Goal: Information Seeking & Learning: Learn about a topic

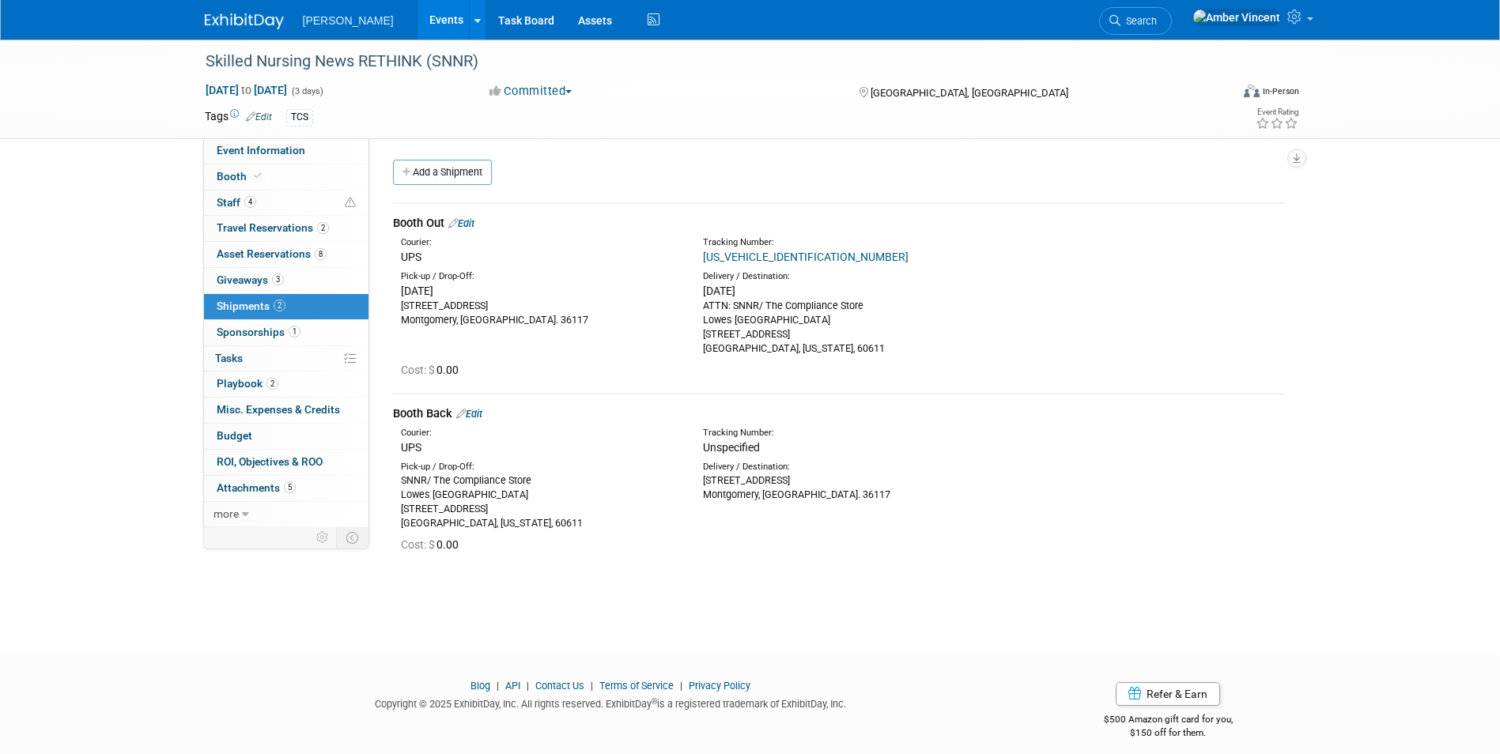
click at [1172, 11] on link "Search" at bounding box center [1135, 21] width 73 height 28
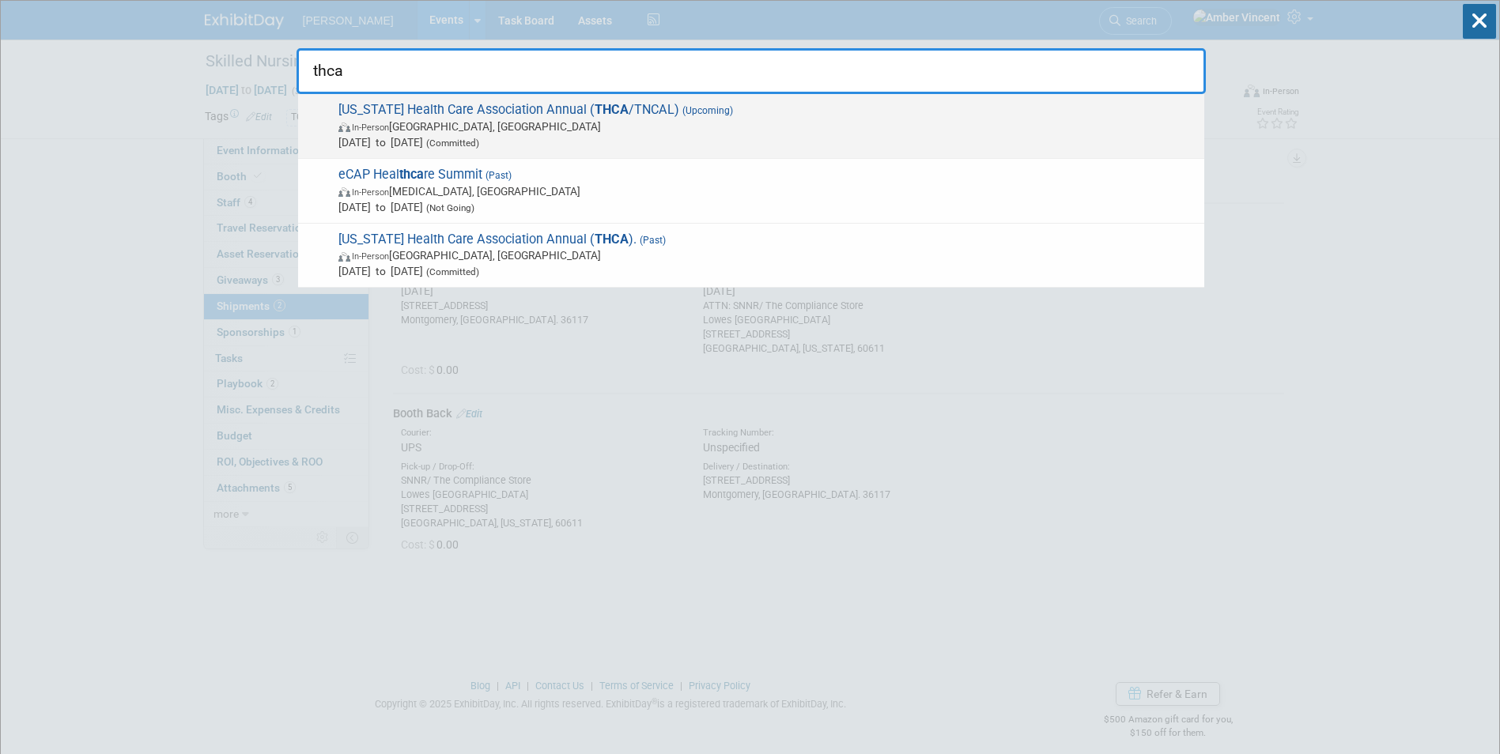
type input "thca"
click at [786, 106] on span "[US_STATE] Health Care Association Annual ( THCA /TNCAL) (Upcoming) In-Person […" at bounding box center [765, 126] width 863 height 48
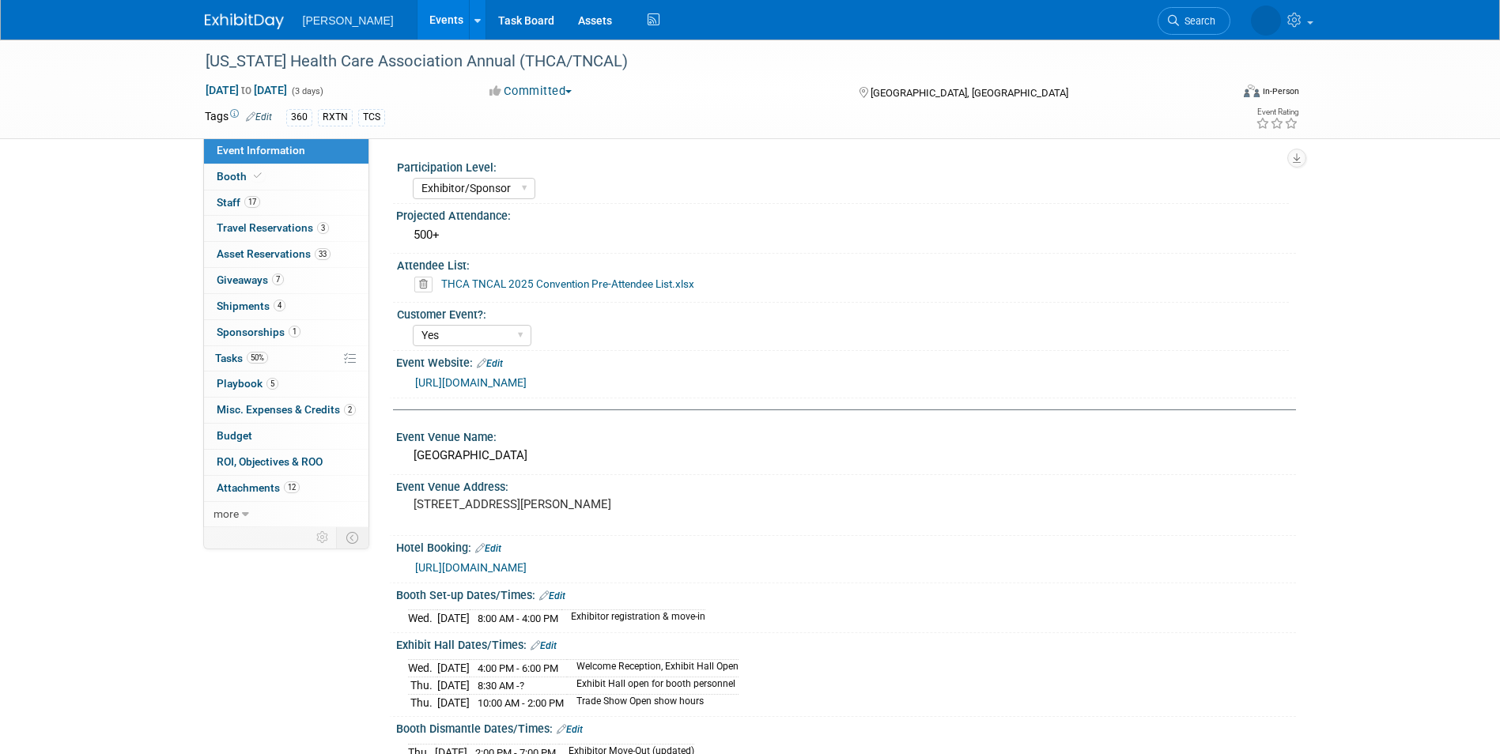
select select "Exhibitor/Sponsor"
select select "Yes"
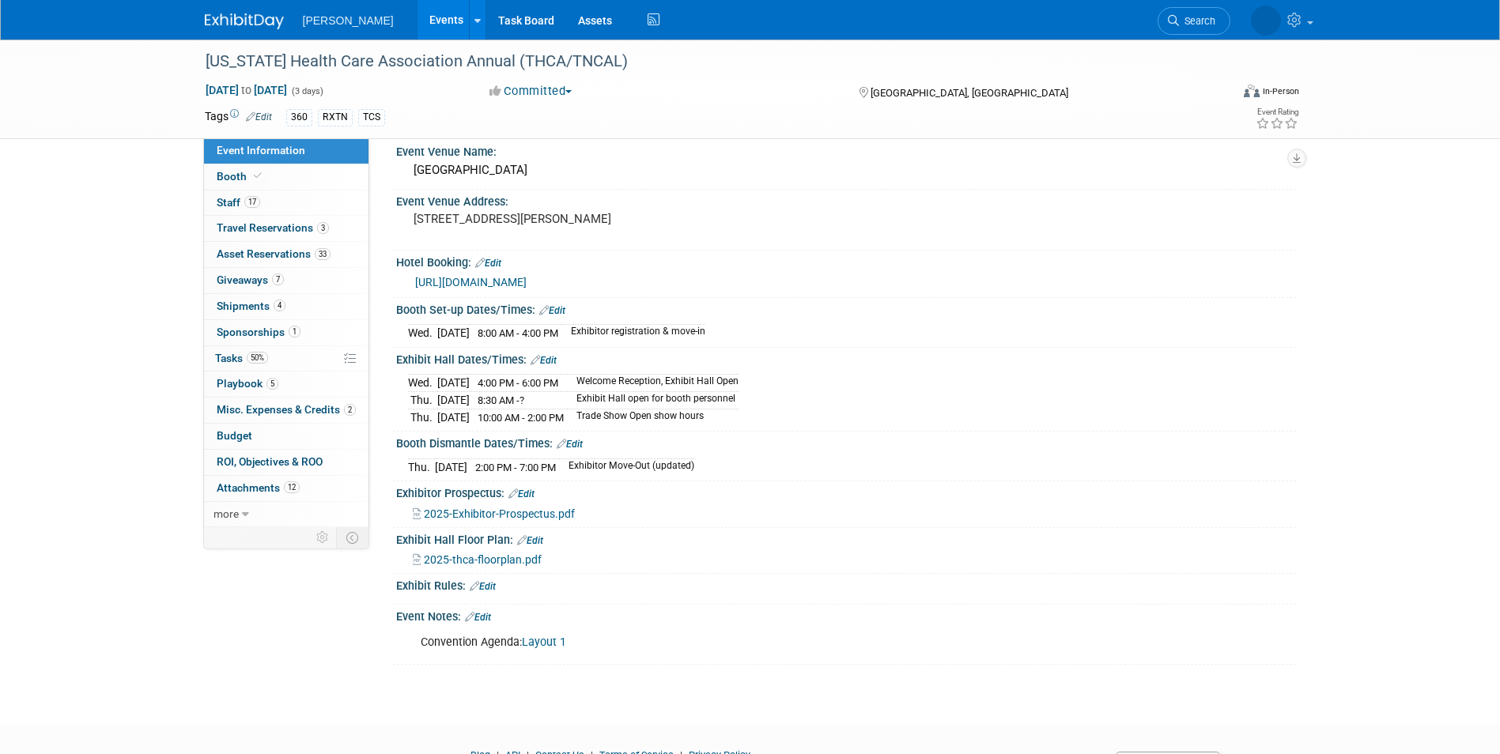
scroll to position [316, 0]
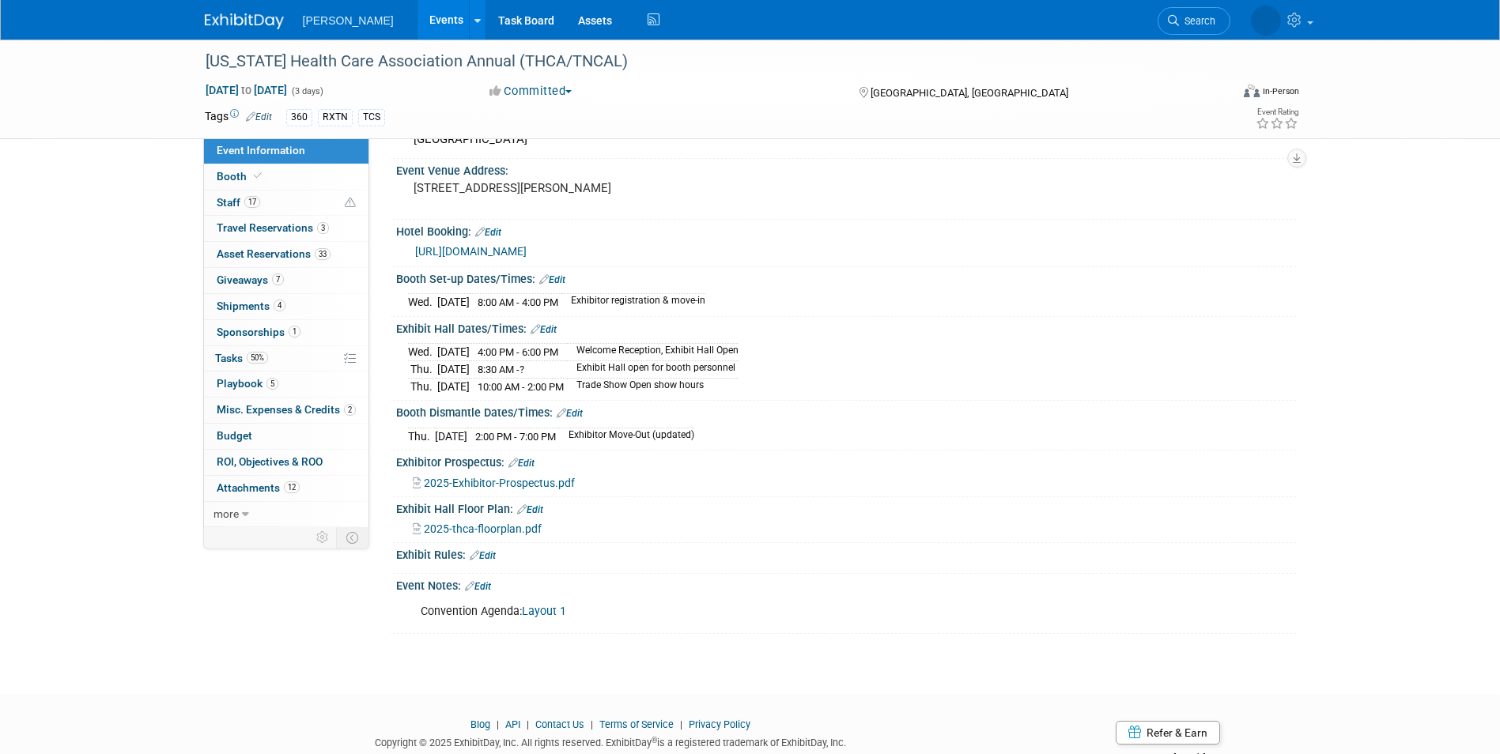
click at [509, 527] on span "2025-thca-floorplan.pdf" at bounding box center [483, 529] width 118 height 13
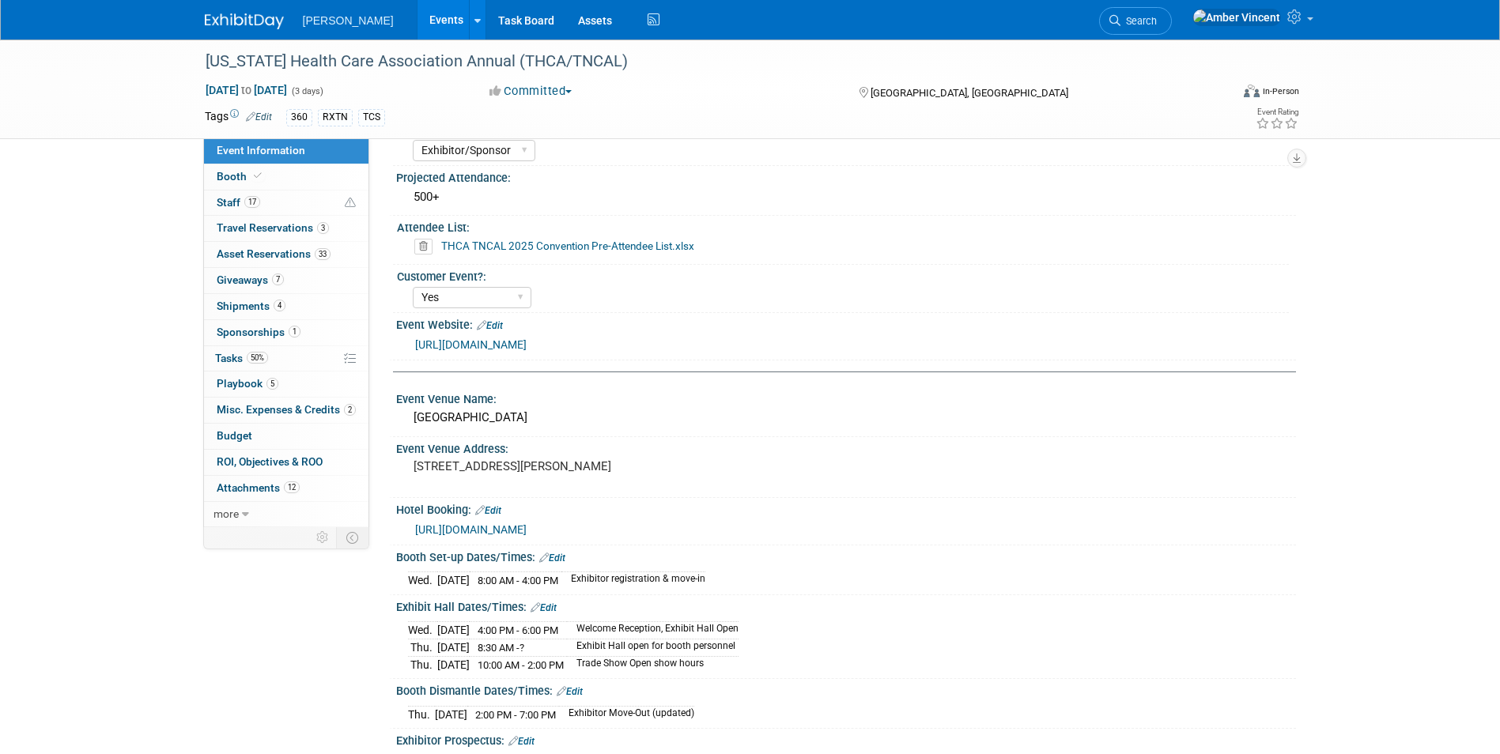
scroll to position [0, 0]
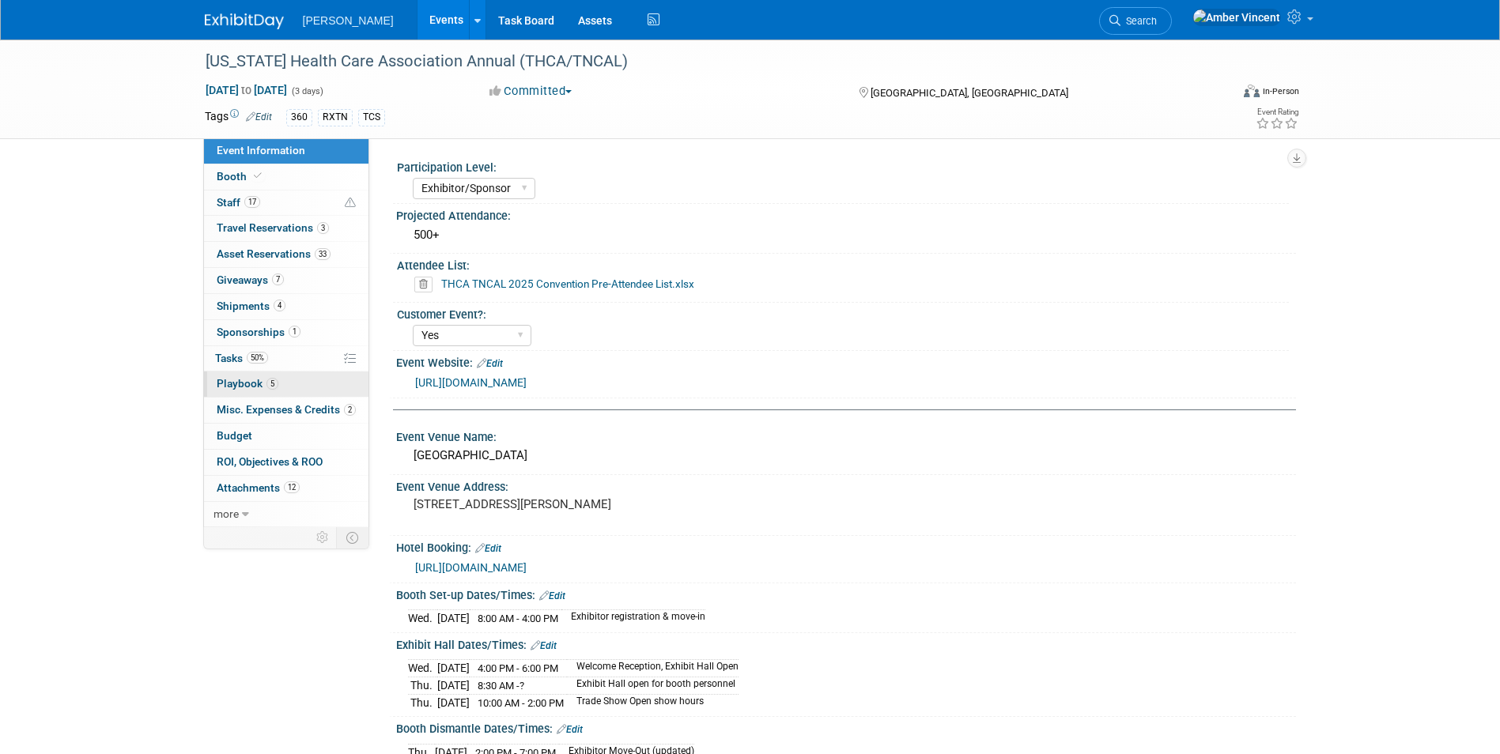
drag, startPoint x: 255, startPoint y: 386, endPoint x: 242, endPoint y: 390, distance: 14.0
click at [255, 386] on span "Playbook 5" at bounding box center [248, 383] width 62 height 13
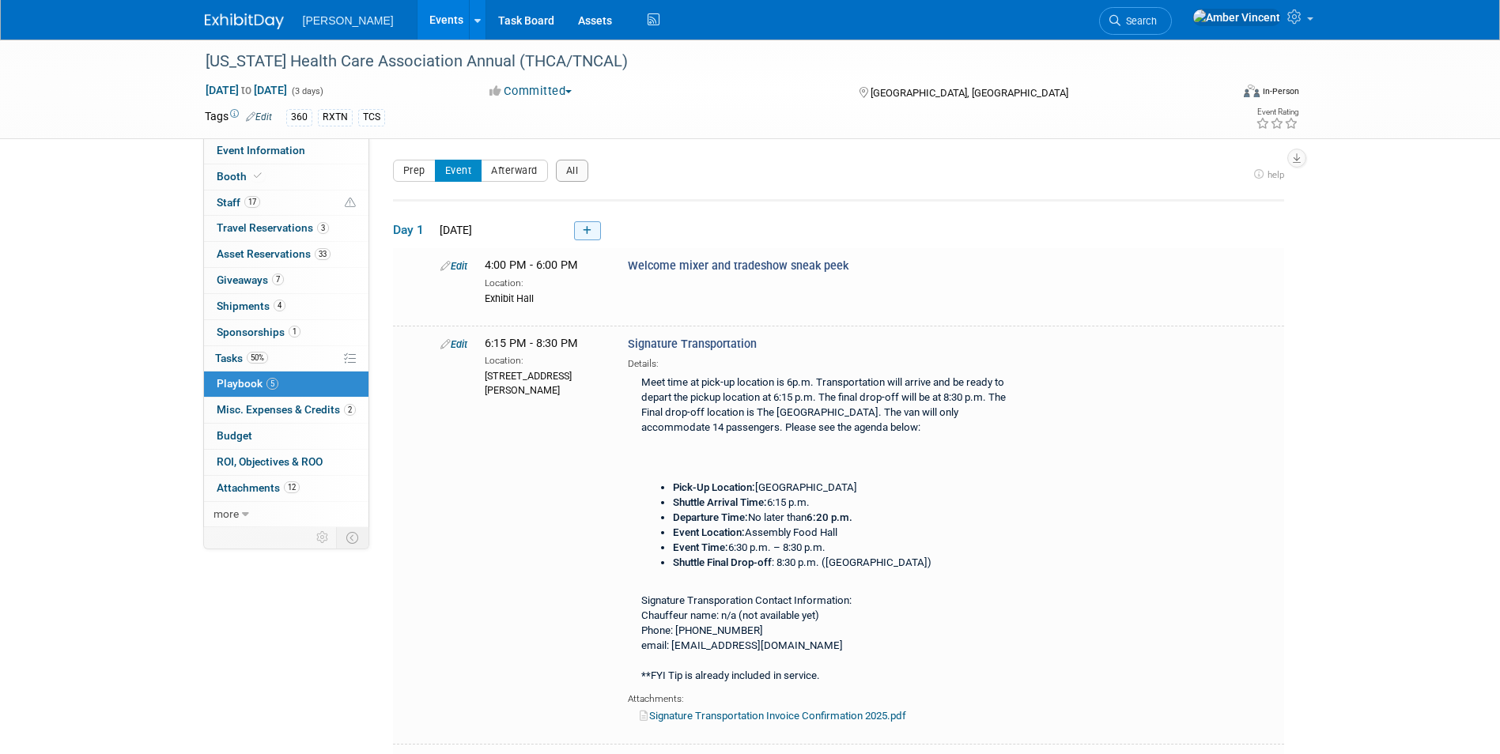
click at [584, 233] on icon at bounding box center [587, 230] width 9 height 9
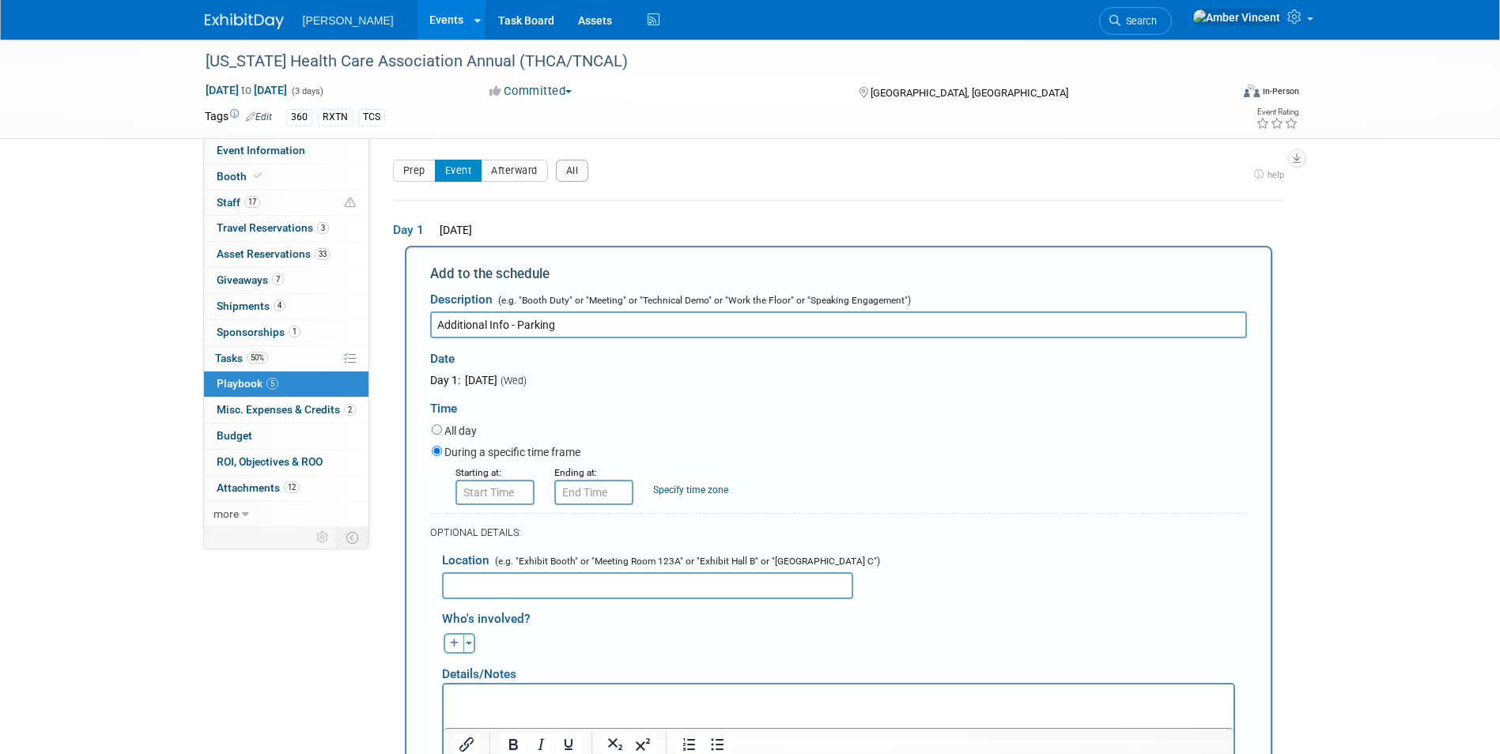
scroll to position [79, 0]
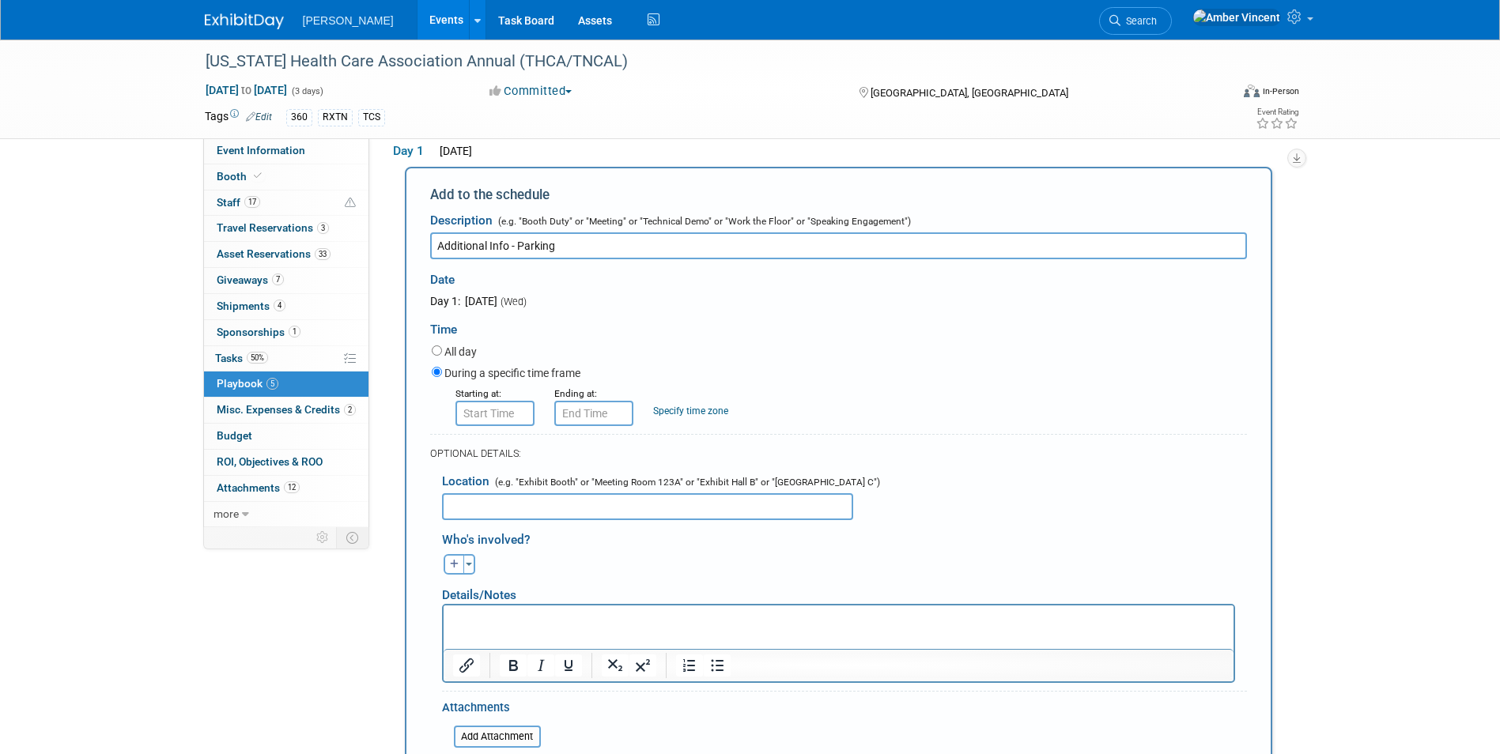
type input "Additional Info - Parking"
click at [468, 606] on html at bounding box center [838, 616] width 790 height 22
drag, startPoint x: 467, startPoint y: 607, endPoint x: 463, endPoint y: 622, distance: 15.5
click at [463, 622] on p "Rich Text Area. Press ALT-0 for help." at bounding box center [838, 619] width 772 height 16
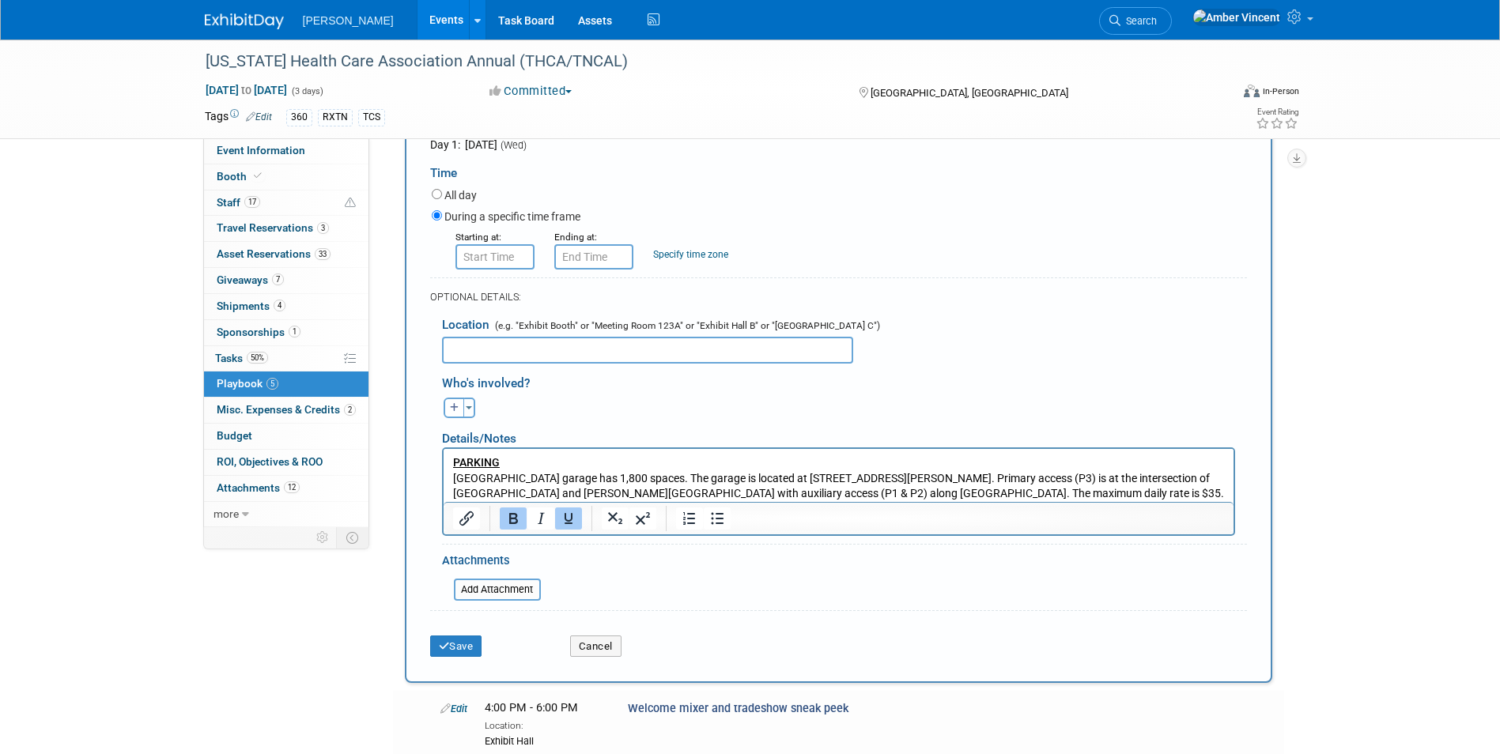
scroll to position [237, 0]
click at [459, 652] on button "Save" at bounding box center [456, 645] width 52 height 22
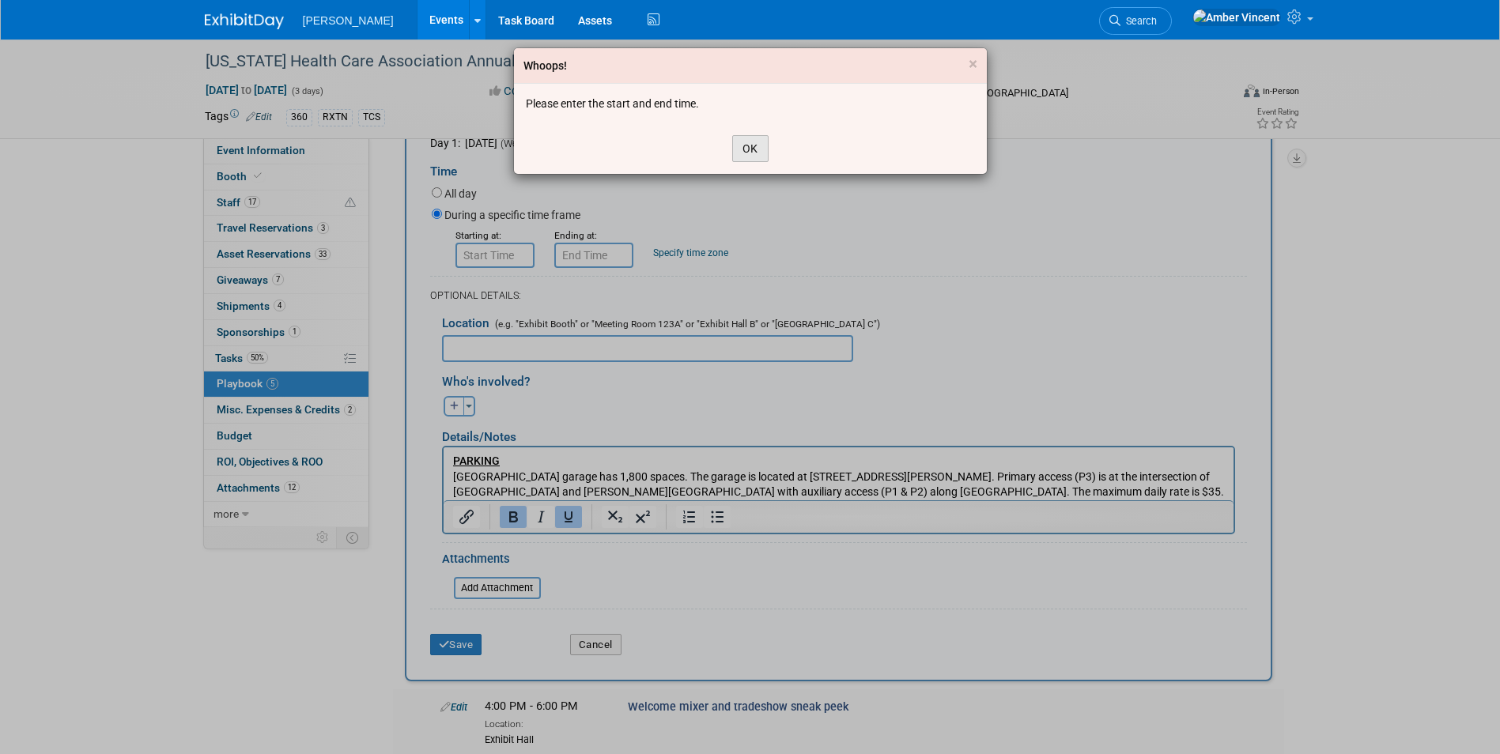
click at [745, 150] on button "OK" at bounding box center [750, 148] width 36 height 27
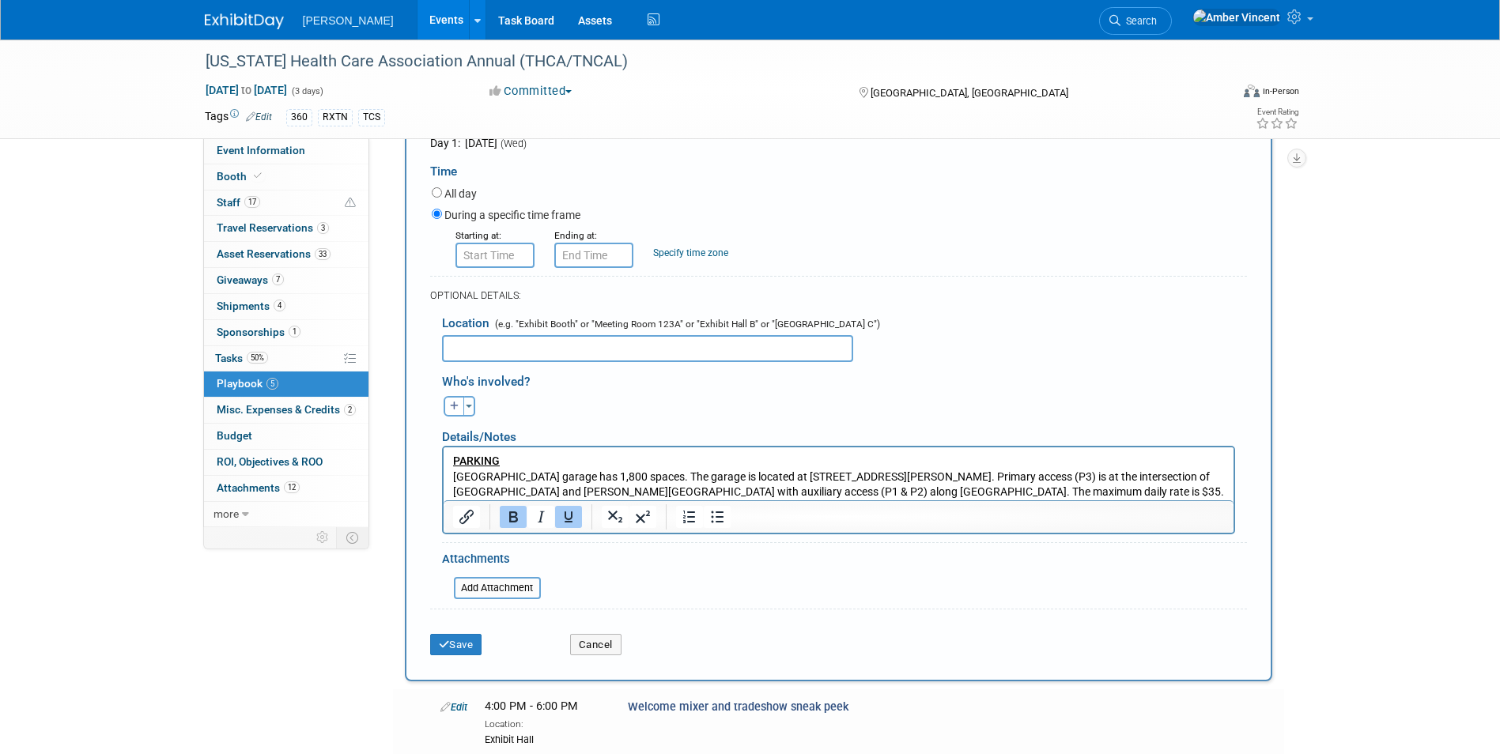
type input "8:00 AM"
click at [501, 263] on input "8:00 AM" at bounding box center [495, 255] width 79 height 25
click at [595, 400] on span at bounding box center [609, 399] width 107 height 28
click at [464, 644] on button "Save" at bounding box center [456, 645] width 52 height 22
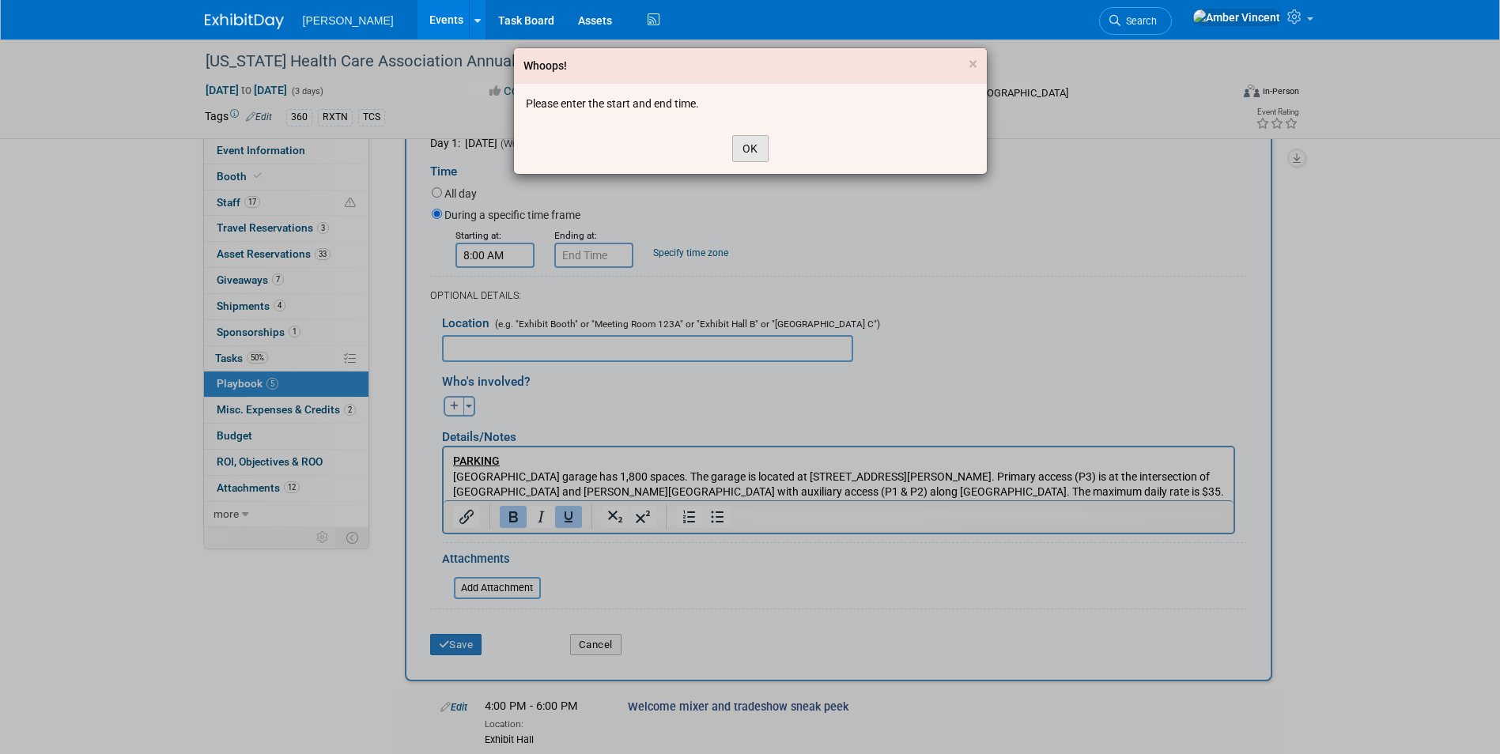
click at [752, 148] on button "OK" at bounding box center [750, 148] width 36 height 27
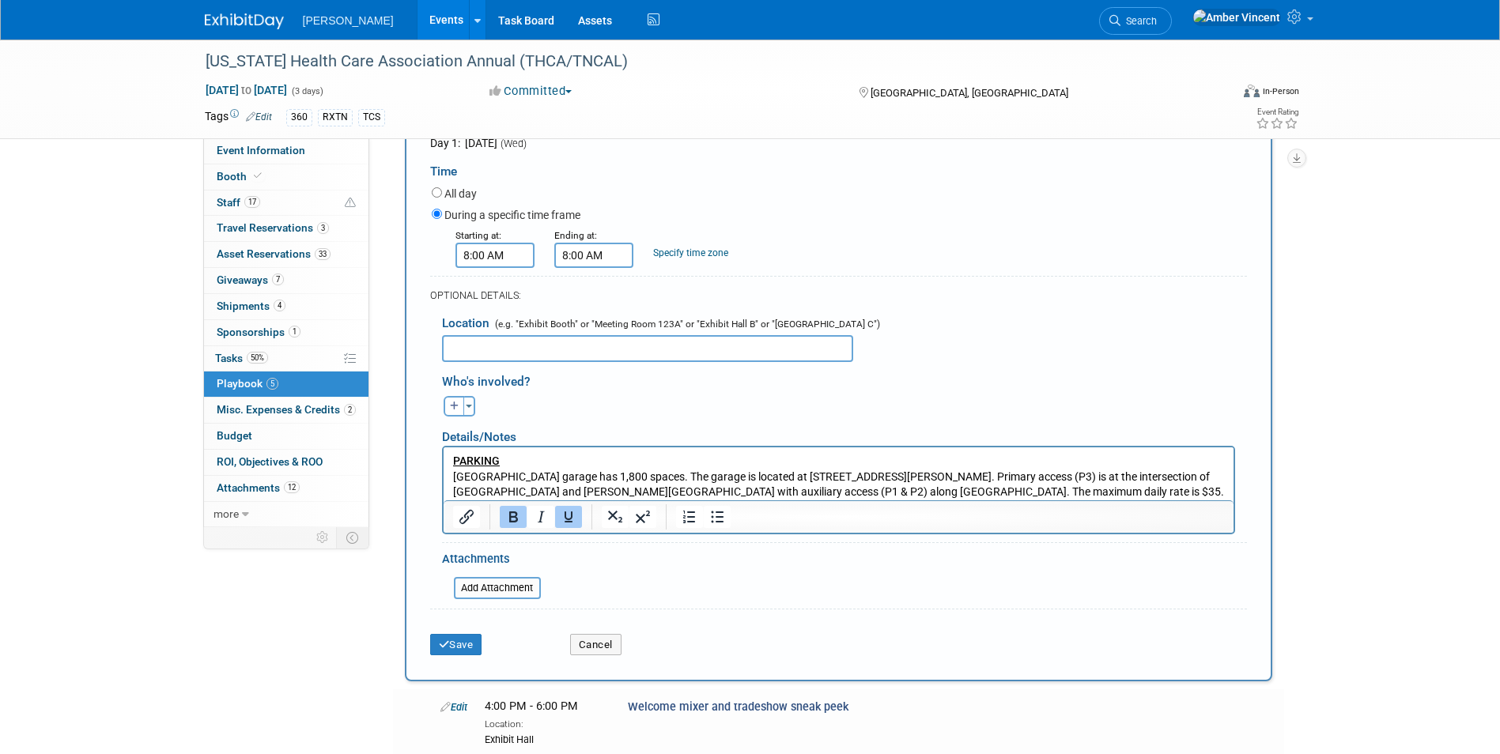
click at [585, 261] on input "8:00 AM" at bounding box center [593, 255] width 79 height 25
click at [593, 301] on span at bounding box center [591, 295] width 28 height 28
click at [582, 363] on span at bounding box center [591, 364] width 28 height 28
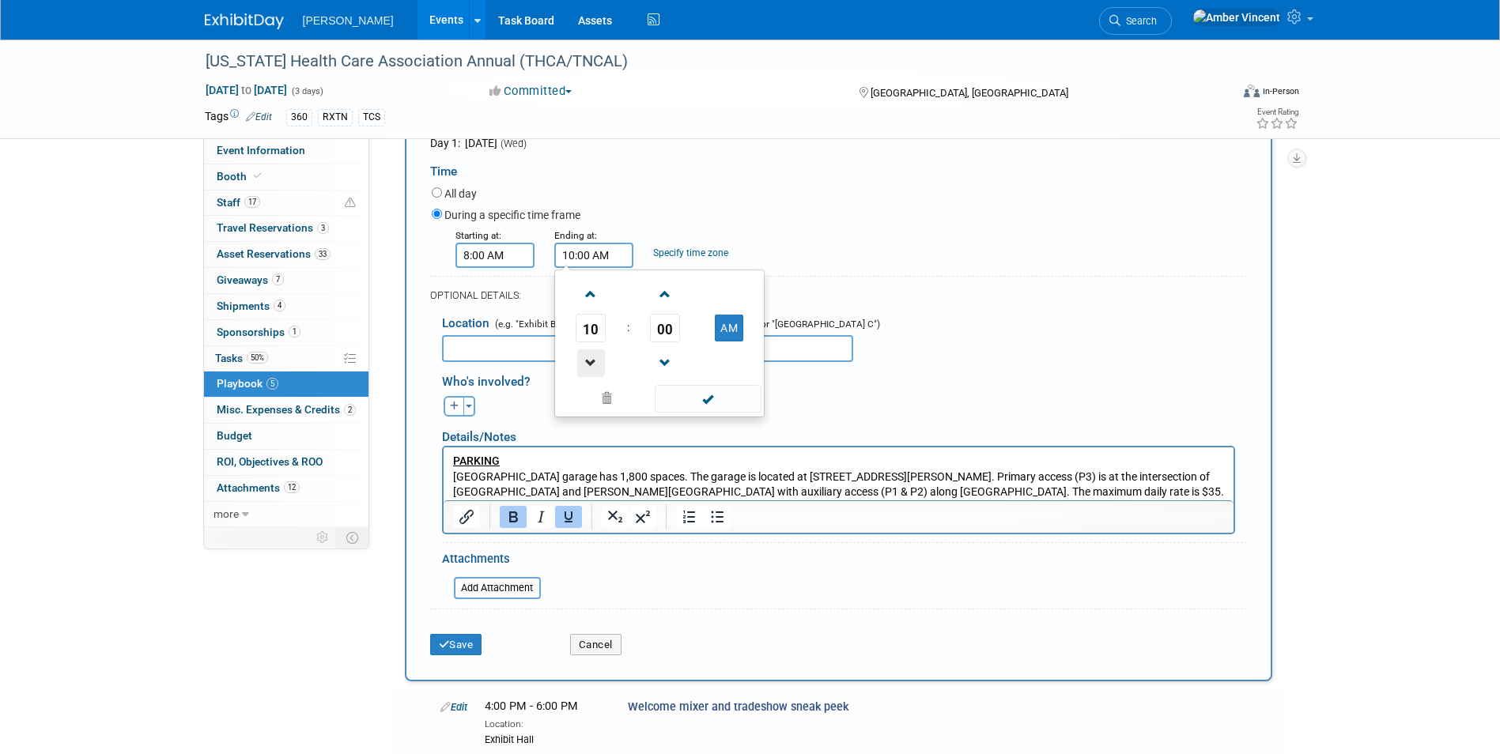
click at [582, 363] on span at bounding box center [591, 364] width 28 height 28
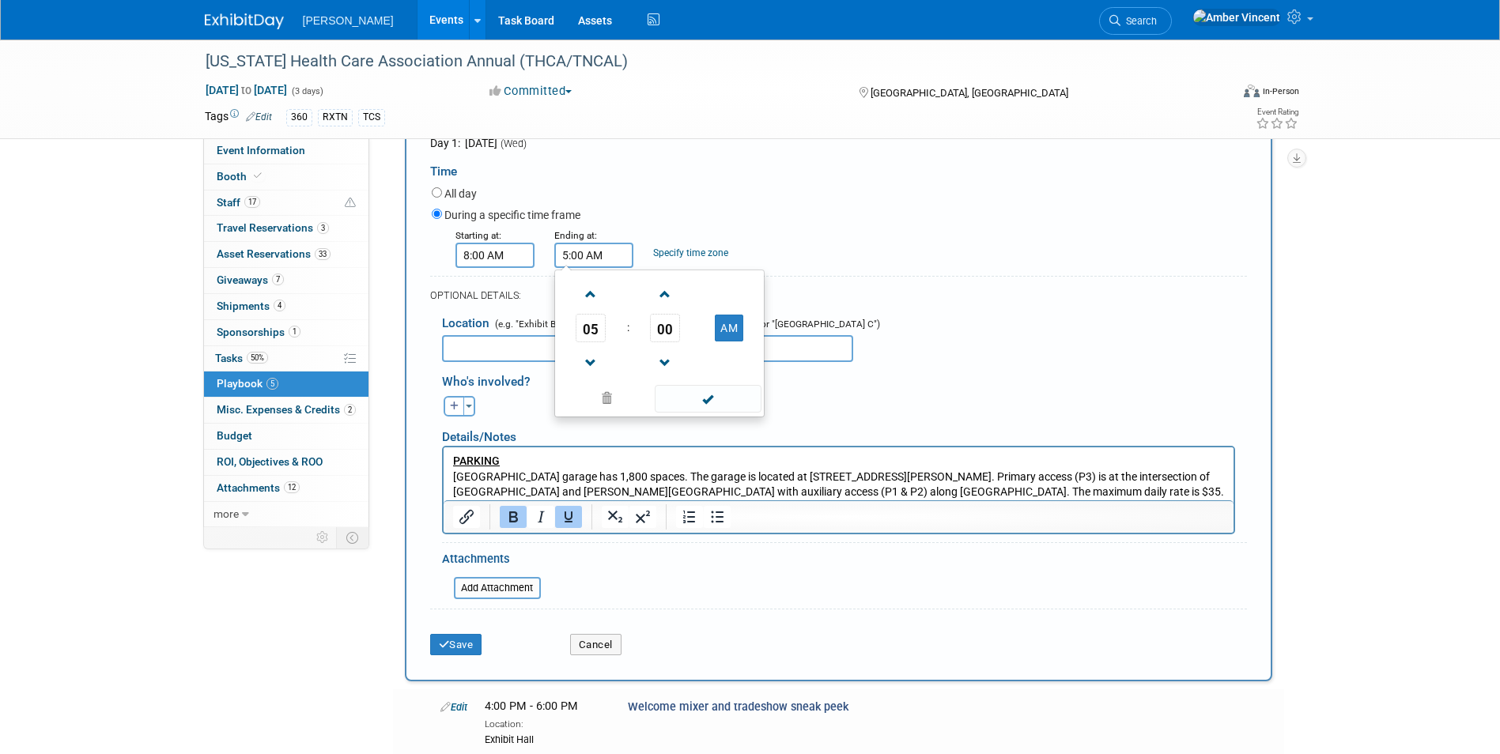
drag, startPoint x: 734, startPoint y: 336, endPoint x: 726, endPoint y: 383, distance: 47.3
click at [735, 336] on button "AM" at bounding box center [729, 328] width 28 height 27
type input "5:00 PM"
click at [716, 405] on span at bounding box center [708, 399] width 107 height 28
click at [471, 652] on button "Save" at bounding box center [456, 645] width 52 height 22
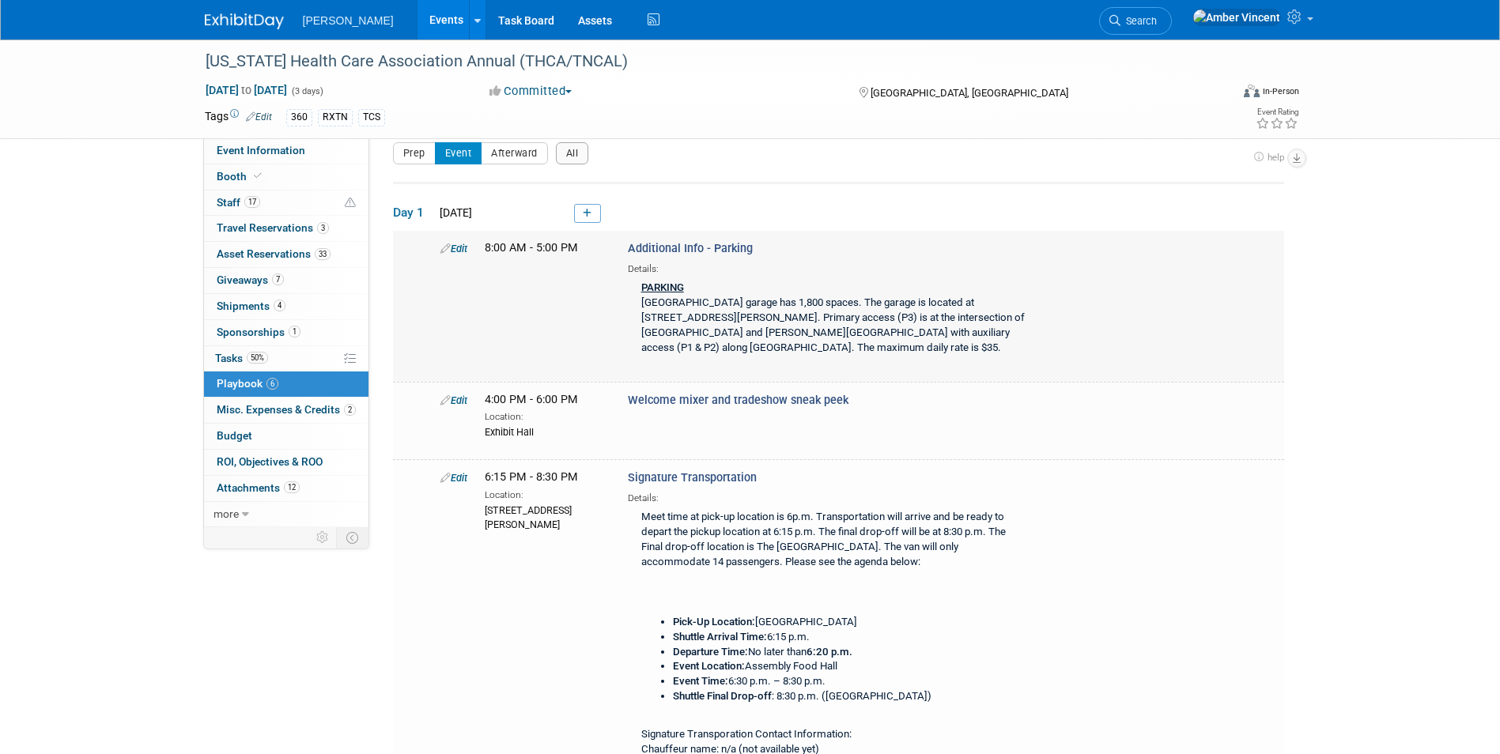
scroll to position [0, 0]
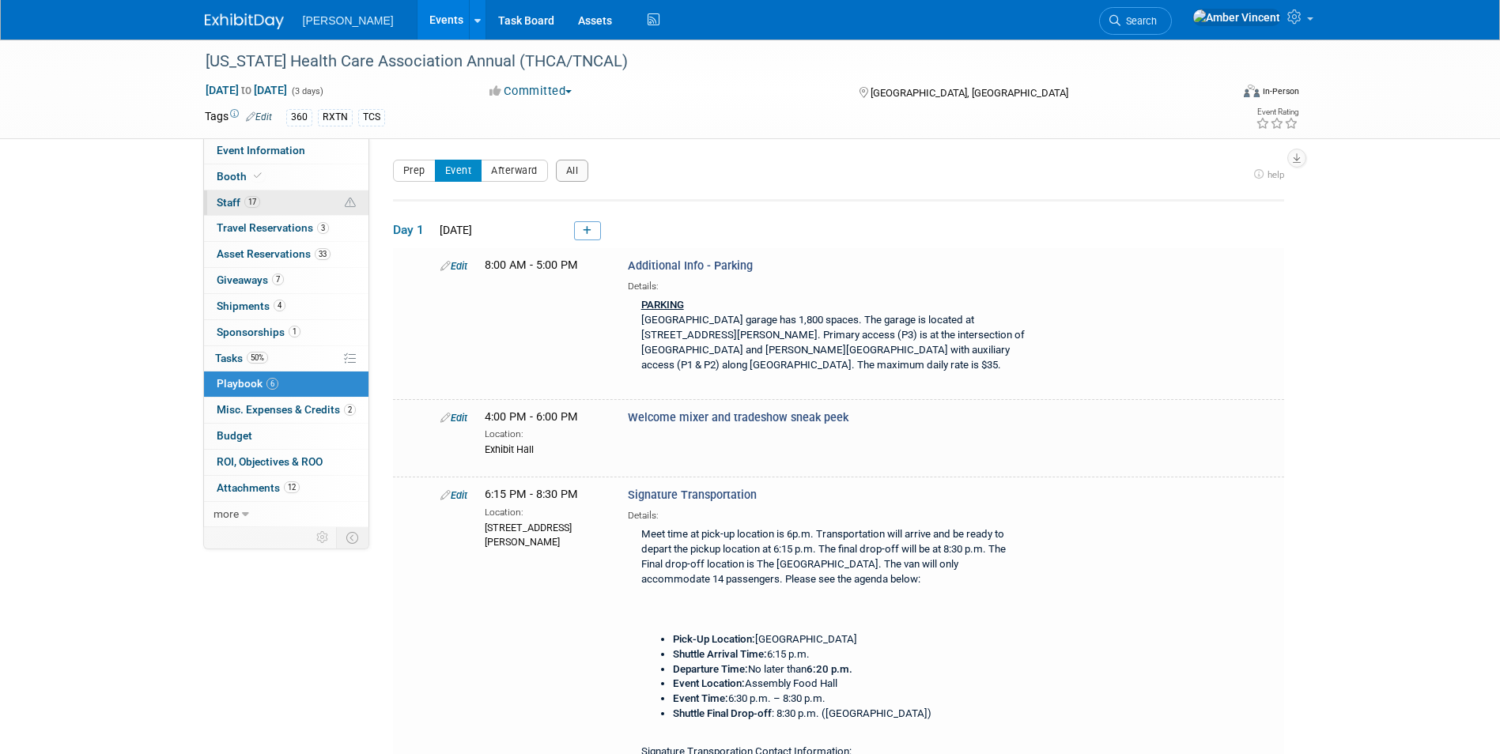
click at [254, 202] on span "17" at bounding box center [252, 202] width 16 height 12
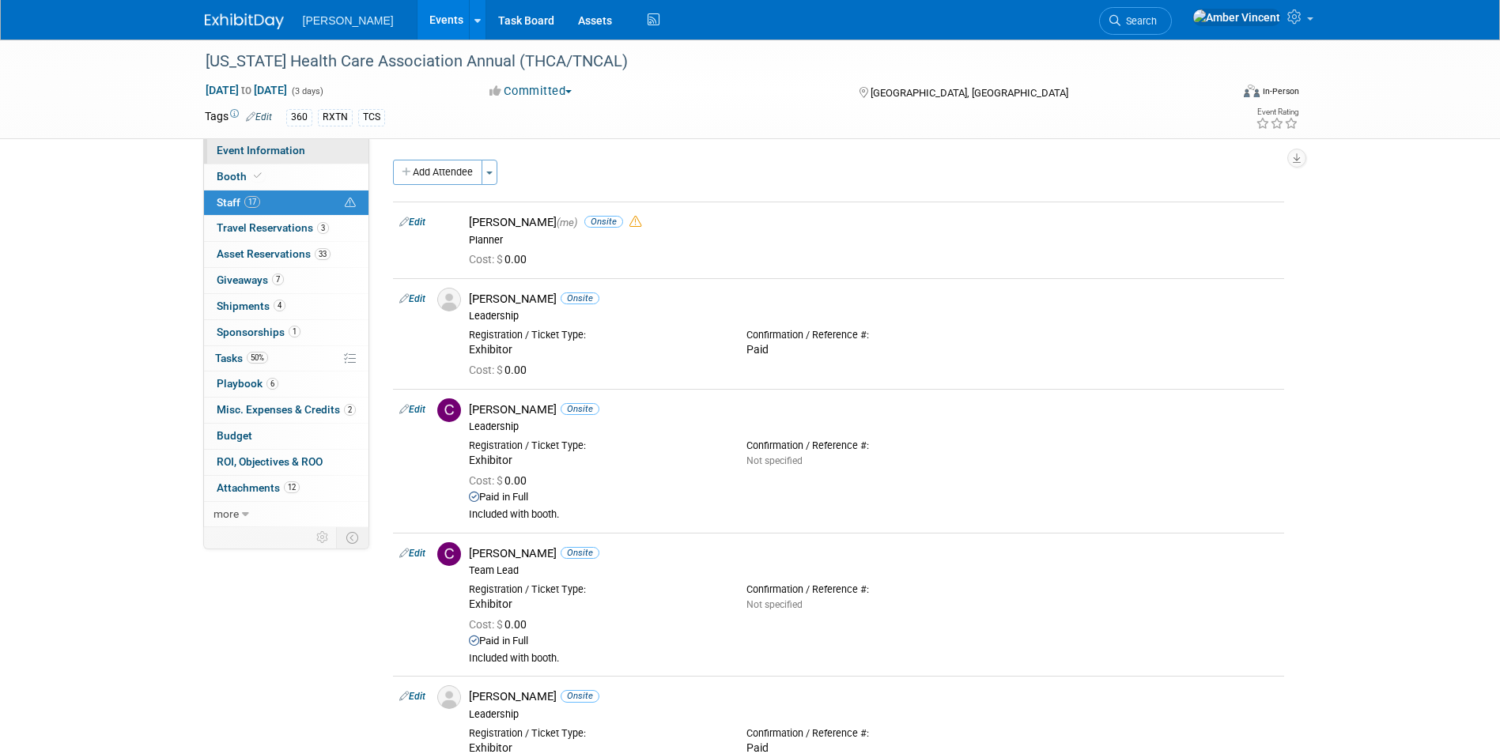
click at [264, 148] on span "Event Information" at bounding box center [261, 150] width 89 height 13
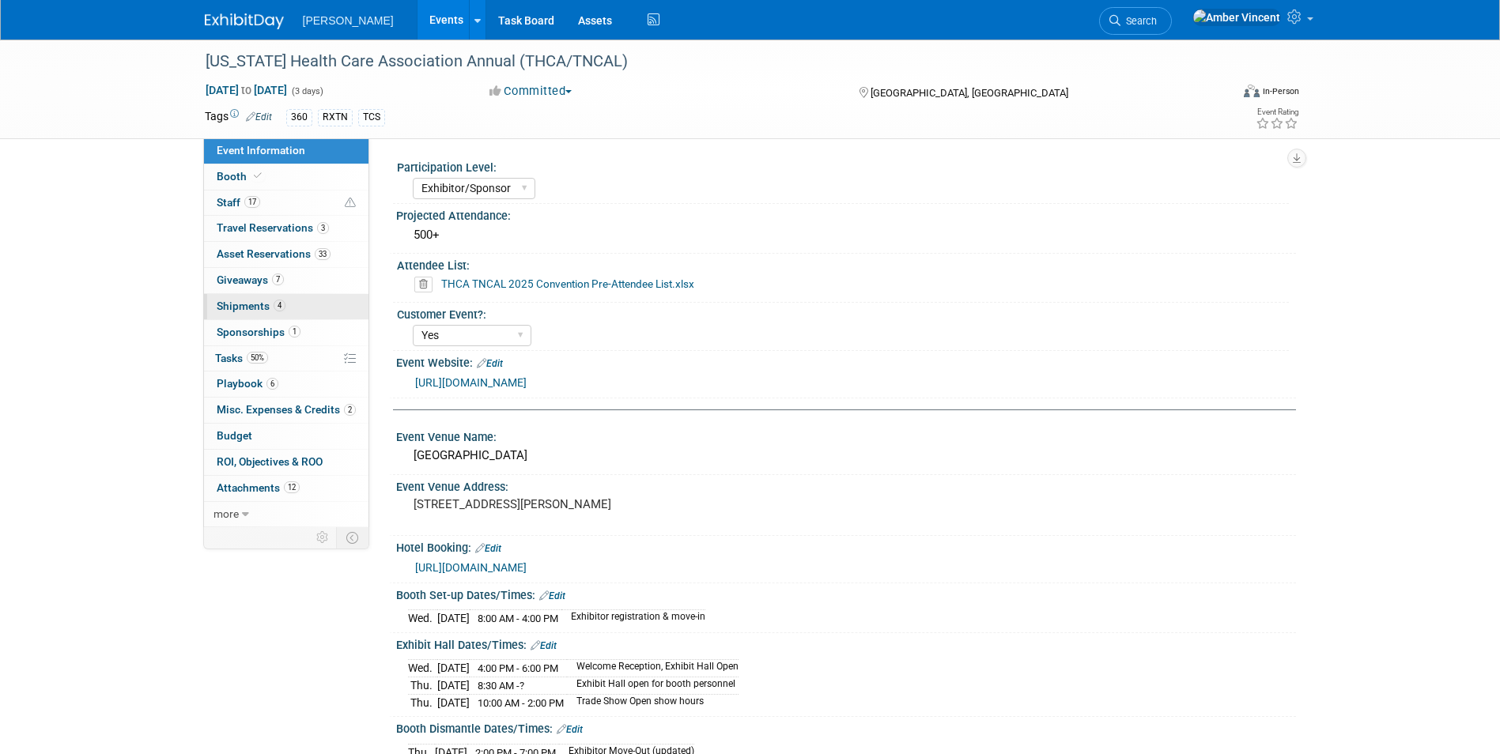
click at [238, 299] on link "4 Shipments 4" at bounding box center [286, 306] width 164 height 25
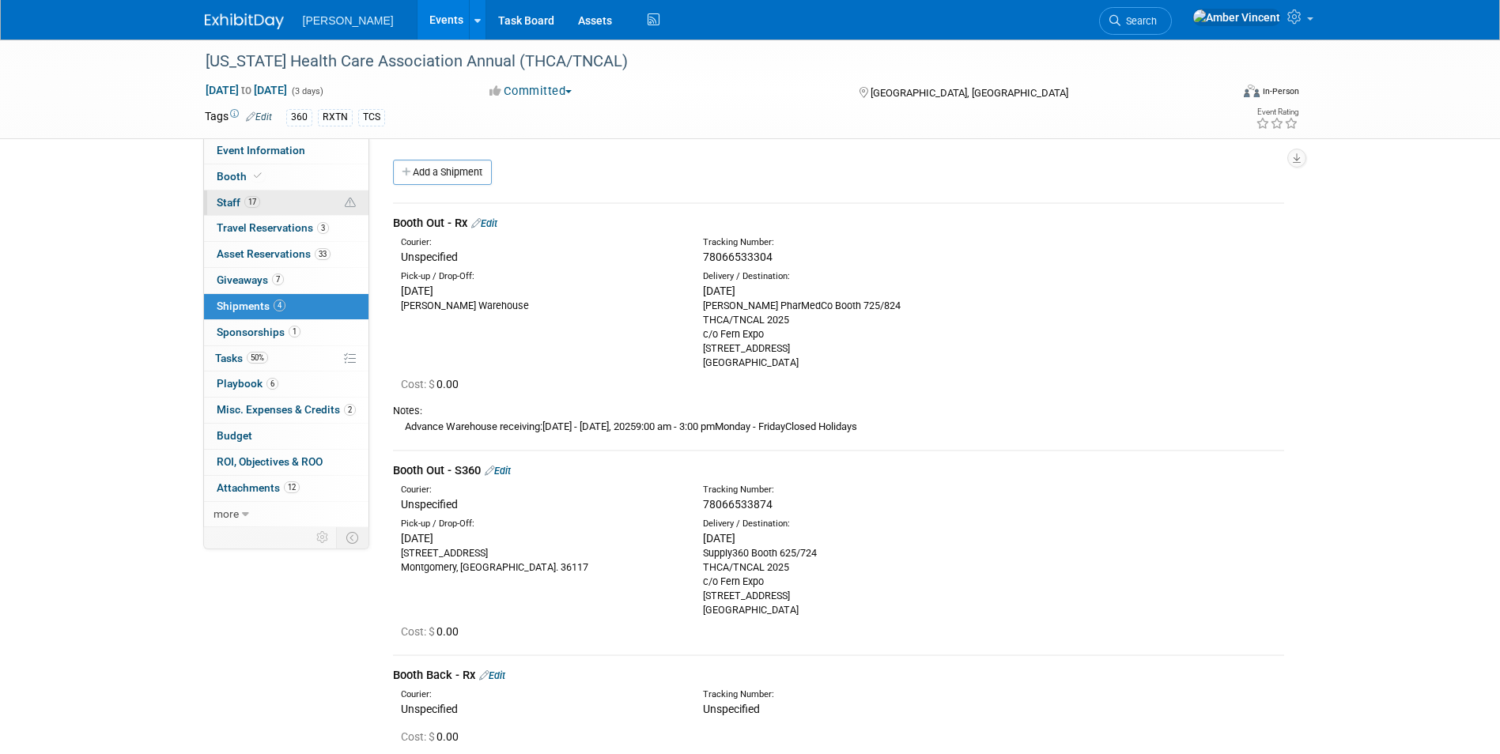
drag, startPoint x: 274, startPoint y: 179, endPoint x: 263, endPoint y: 193, distance: 18.0
click at [274, 179] on link "Booth" at bounding box center [286, 176] width 164 height 25
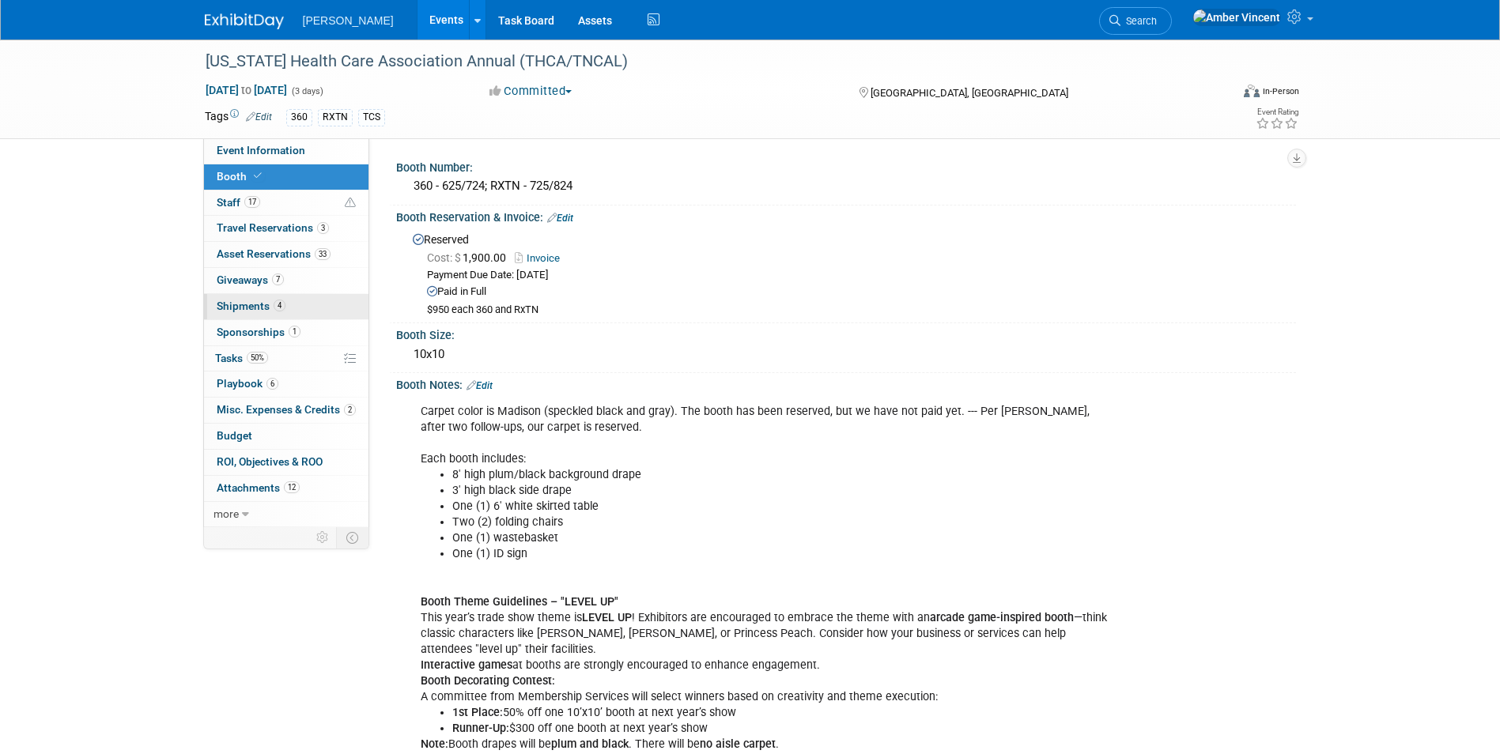
click at [270, 307] on span "Shipments 4" at bounding box center [251, 306] width 69 height 13
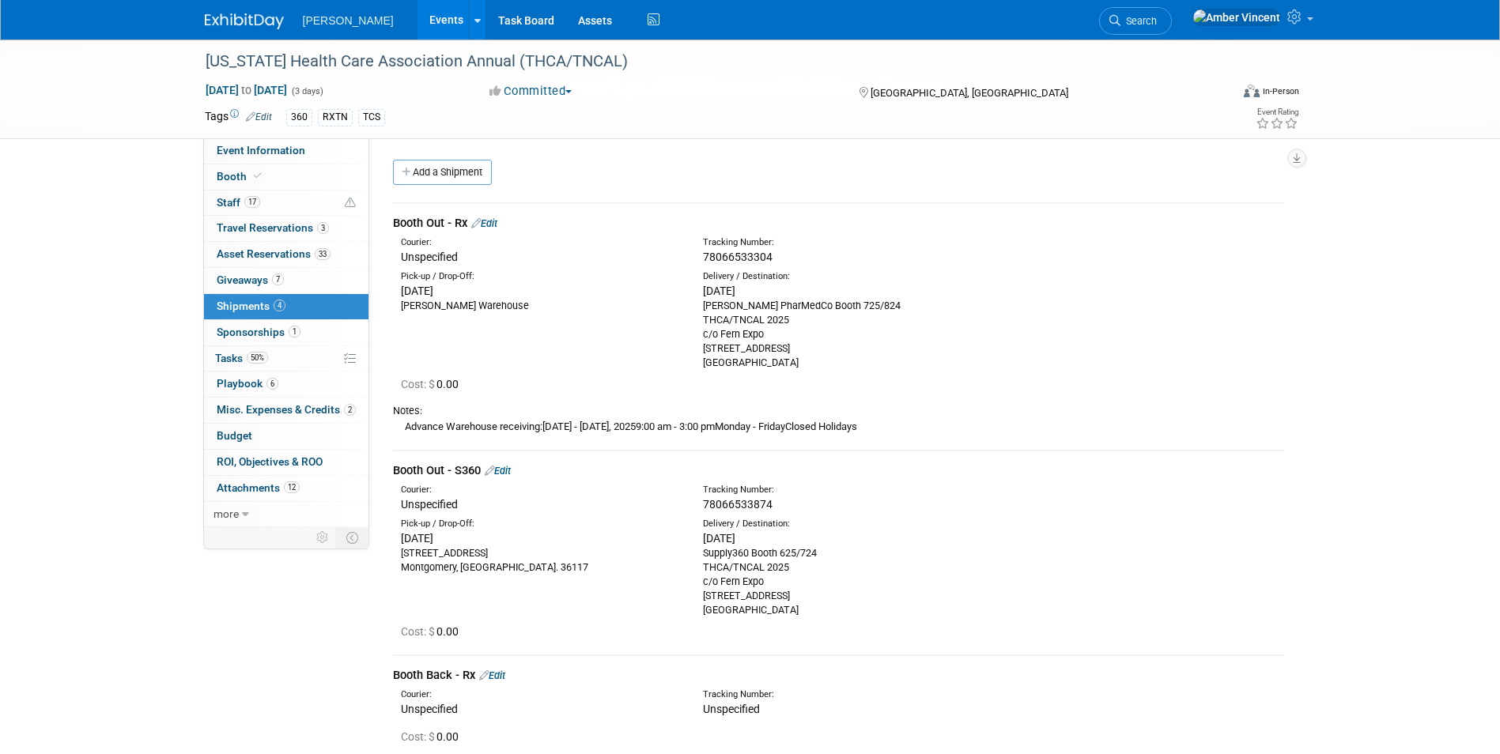
drag, startPoint x: 773, startPoint y: 253, endPoint x: 681, endPoint y: 261, distance: 92.9
click at [681, 261] on div "Courier: Unspecified Tracking Number: 78066533304" at bounding box center [838, 249] width 915 height 34
drag, startPoint x: 681, startPoint y: 261, endPoint x: 826, endPoint y: 269, distance: 144.9
click at [875, 274] on div "Delivery / Destination:" at bounding box center [842, 276] width 278 height 13
drag, startPoint x: 759, startPoint y: 256, endPoint x: 705, endPoint y: 260, distance: 54.7
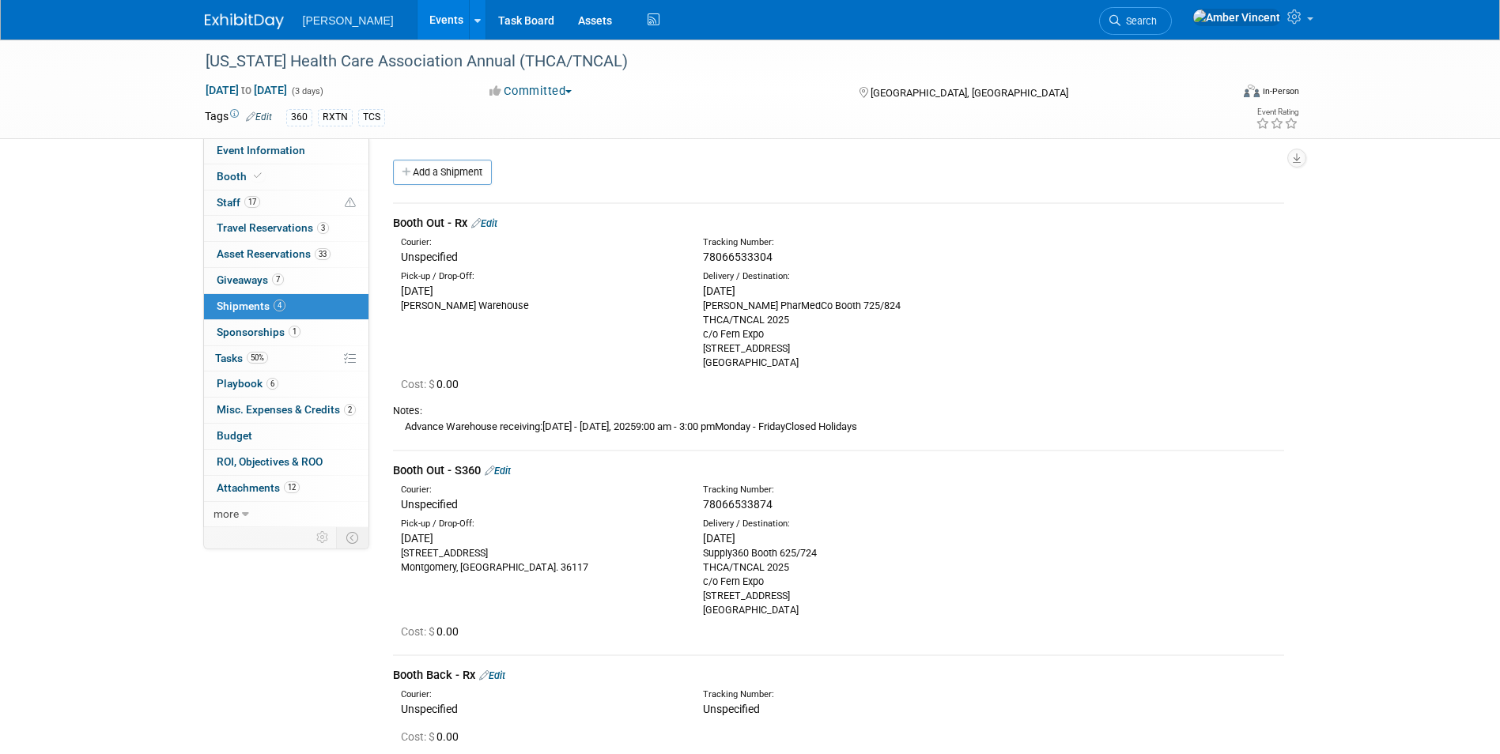
click at [705, 260] on div "78066533304" at bounding box center [880, 257] width 354 height 16
copy span "78066533304"
